Goal: Task Accomplishment & Management: Use online tool/utility

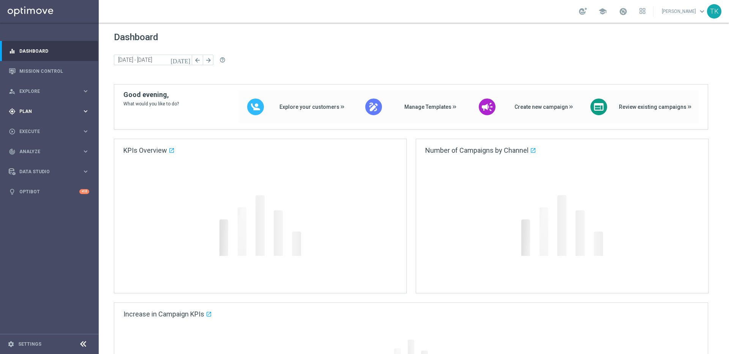
click at [82, 110] on icon "keyboard_arrow_right" at bounding box center [85, 111] width 7 height 7
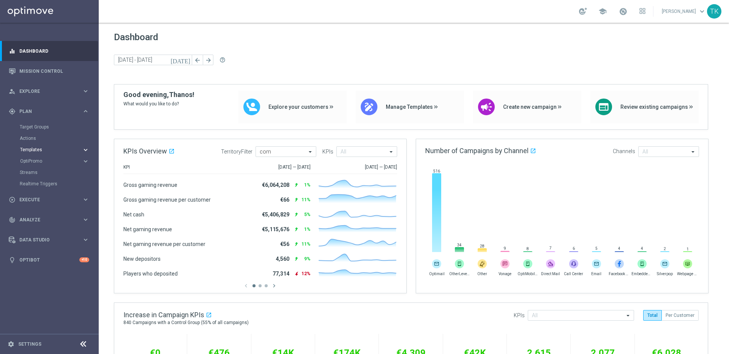
click at [85, 149] on icon "keyboard_arrow_right" at bounding box center [85, 150] width 7 height 7
click at [34, 161] on link "Optimail" at bounding box center [51, 161] width 55 height 6
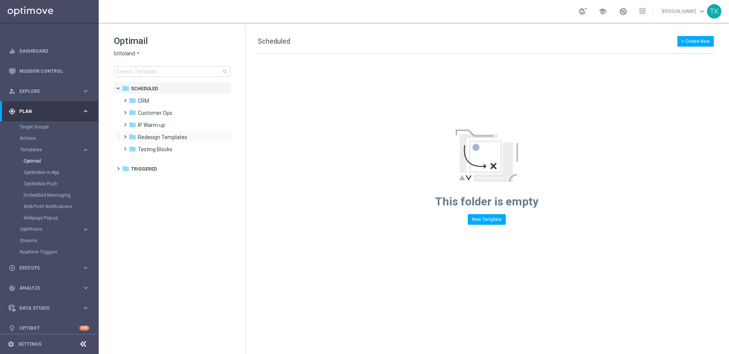
click at [125, 135] on span at bounding box center [123, 133] width 3 height 3
click at [131, 147] on span at bounding box center [130, 145] width 3 height 3
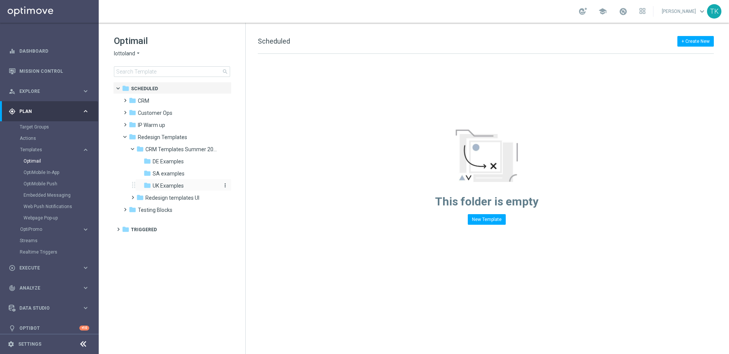
click at [164, 187] on span "UK Examples" at bounding box center [168, 186] width 31 height 7
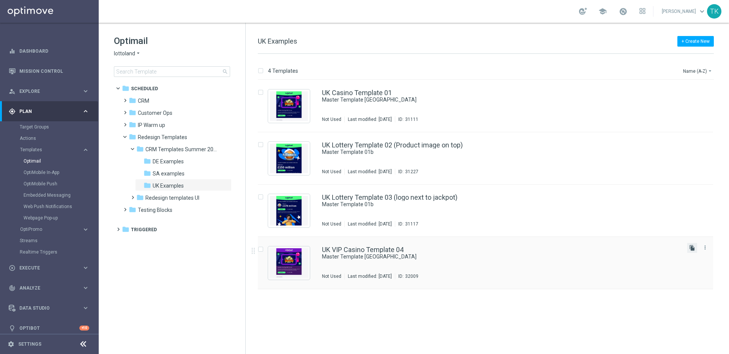
click at [693, 249] on icon "file_copy" at bounding box center [692, 248] width 6 height 6
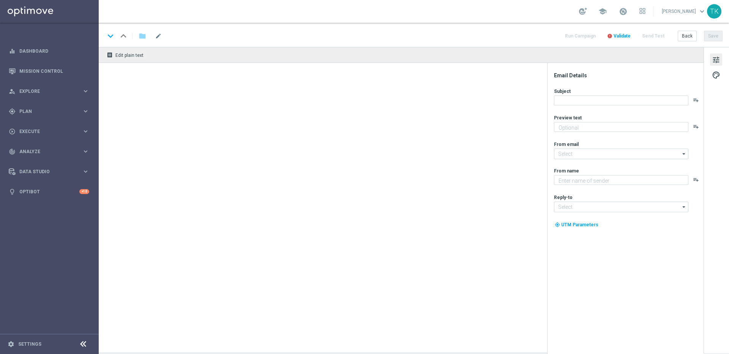
type textarea "preview text"
type input "[EMAIL_ADDRESS][DOMAIN_NAME]"
type textarea "Lottoland"
type input "[EMAIL_ADDRESS][DOMAIN_NAME]"
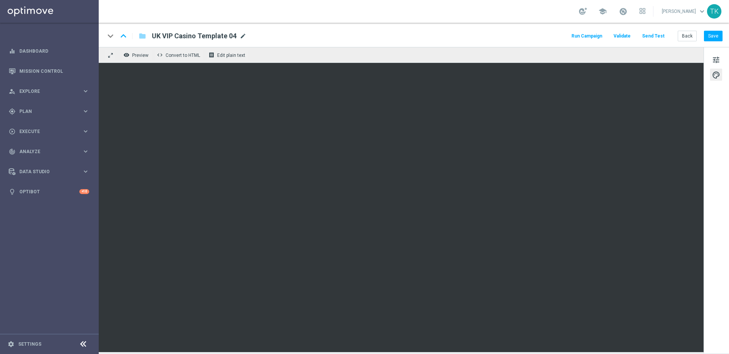
click at [243, 36] on span "mode_edit" at bounding box center [242, 36] width 7 height 7
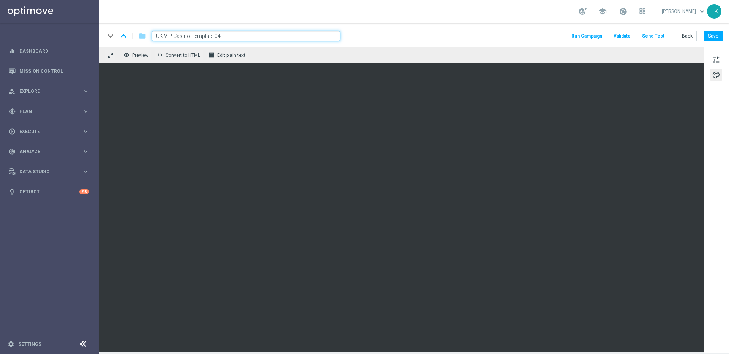
click at [184, 36] on input "UK VIP Casino Template 04" at bounding box center [246, 36] width 188 height 10
click at [218, 38] on input "UK VIP Lottery Template 04" at bounding box center [246, 36] width 188 height 10
type input "UK VIP Lottery Template 05"
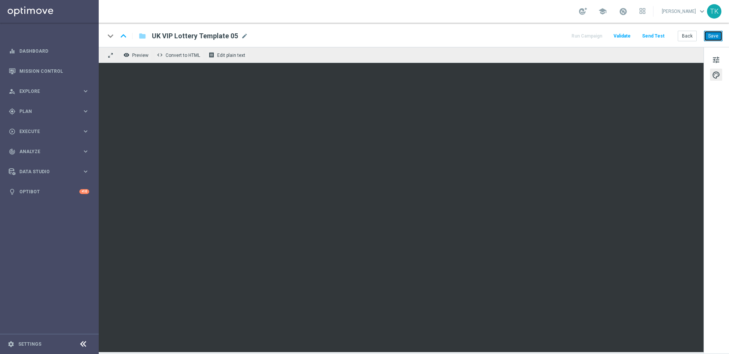
click at [717, 37] on button "Save" at bounding box center [713, 36] width 19 height 11
click at [223, 35] on span "UK VIP Lottery Template 05" at bounding box center [195, 36] width 86 height 9
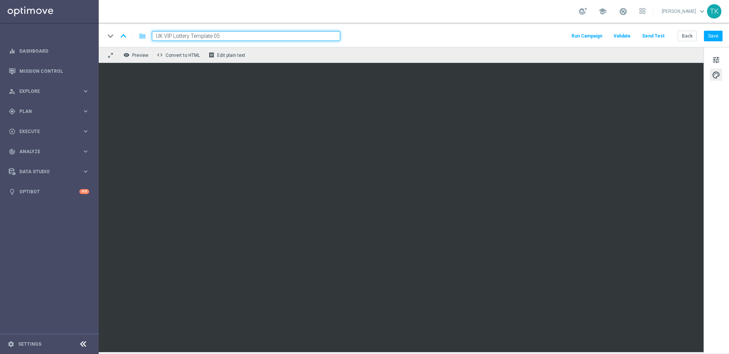
click at [223, 35] on input "UK VIP Lottery Template 05" at bounding box center [246, 36] width 188 height 10
click at [198, 37] on input "UK VIP Lottery Template 05" at bounding box center [246, 36] width 188 height 10
click at [135, 57] on span "Preview" at bounding box center [140, 55] width 16 height 5
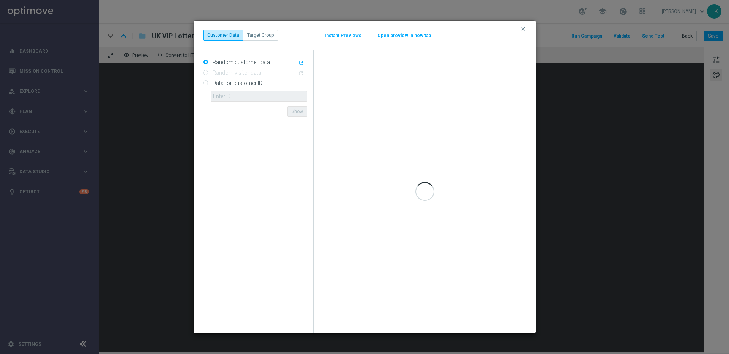
click at [355, 35] on button "Instant Previews" at bounding box center [343, 36] width 38 height 6
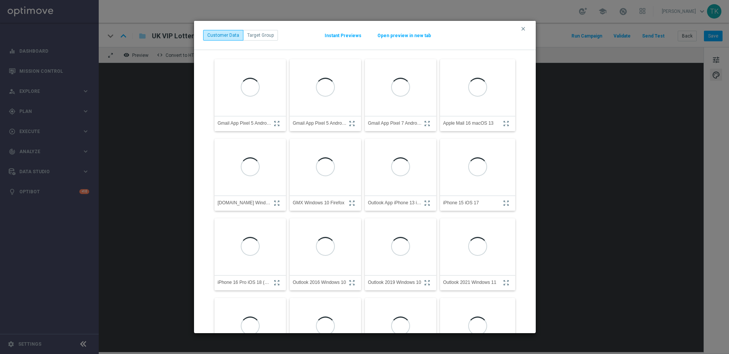
click at [401, 36] on button "Open preview in new tab" at bounding box center [404, 36] width 54 height 6
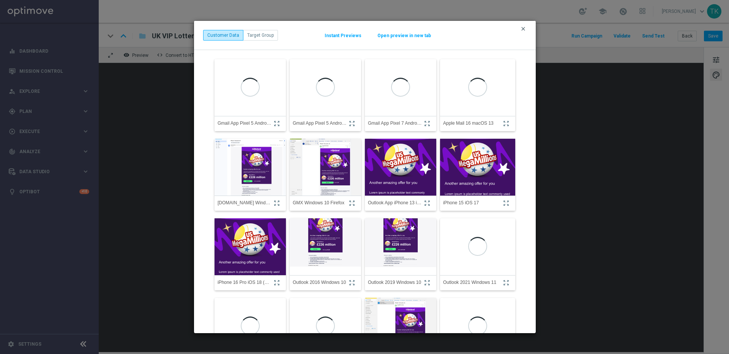
click at [523, 28] on icon "clear" at bounding box center [523, 29] width 6 height 6
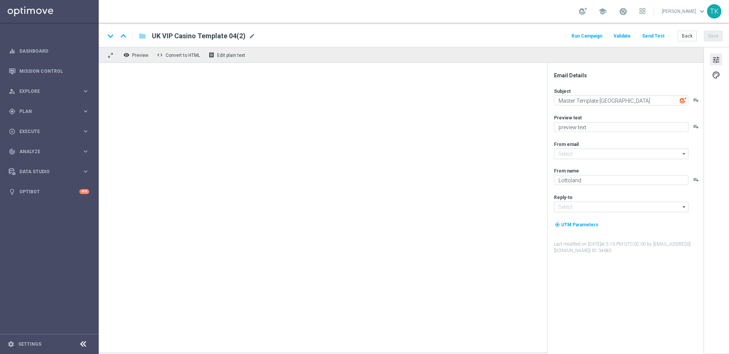
type input "[EMAIL_ADDRESS][DOMAIN_NAME]"
